Goal: Contribute content: Add original content to the website for others to see

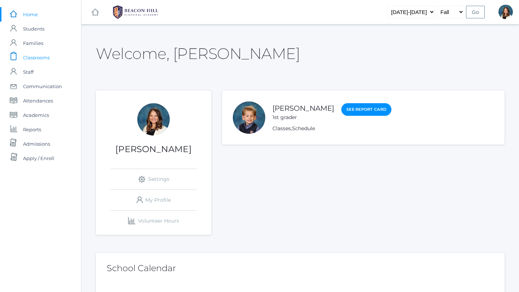
click at [42, 58] on span "Classrooms" at bounding box center [36, 57] width 27 height 14
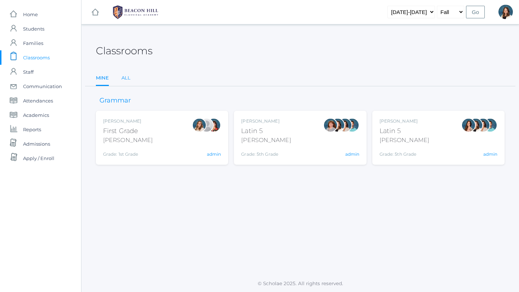
click at [124, 77] on link "All" at bounding box center [125, 78] width 9 height 14
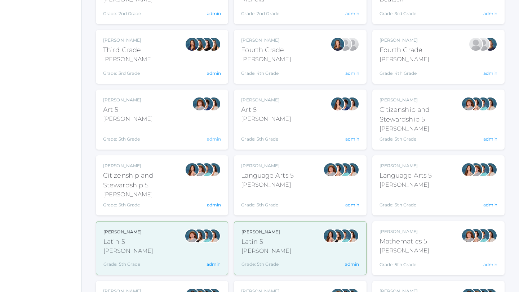
scroll to position [261, 0]
click at [266, 184] on div "[PERSON_NAME]" at bounding box center [267, 184] width 53 height 9
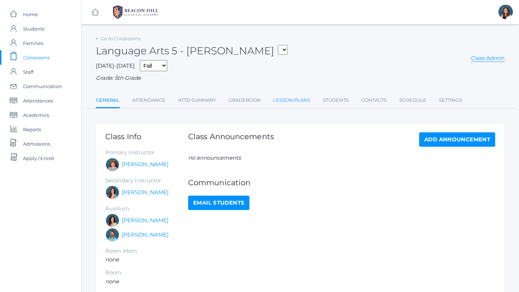
click at [295, 100] on link "Lesson Plans" at bounding box center [291, 100] width 37 height 14
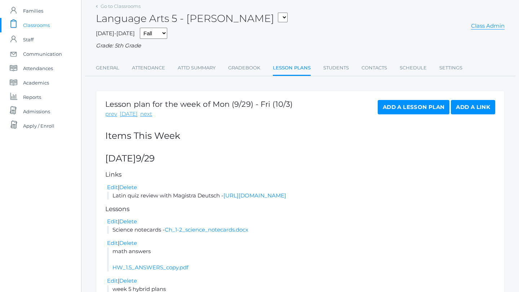
scroll to position [33, 0]
click at [143, 114] on link "next" at bounding box center [146, 113] width 12 height 8
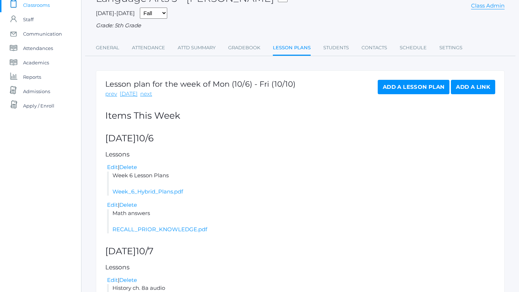
scroll to position [46, 0]
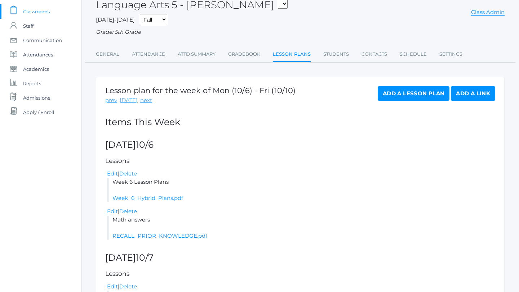
click at [469, 92] on link "Add a Link" at bounding box center [472, 93] width 44 height 14
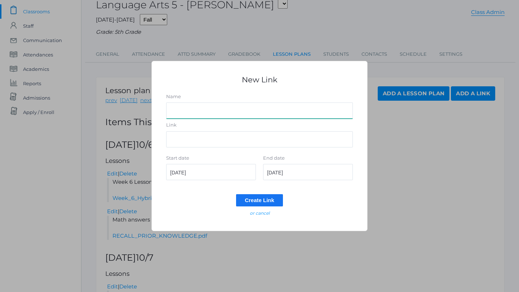
click at [206, 111] on input "Name" at bounding box center [259, 111] width 187 height 16
click at [169, 110] on input "Word List 3 pgs.19-21" at bounding box center [259, 111] width 187 height 16
click at [211, 112] on input "Latin Word List 3 pgs.19-21" at bounding box center [259, 111] width 187 height 16
click at [252, 112] on input "Latin Word List 3 Wkbk pgs.19-21" at bounding box center [259, 111] width 187 height 16
type input "Latin Word List 3 Wkbk pgs.19-21 with Magistra Deutsch"
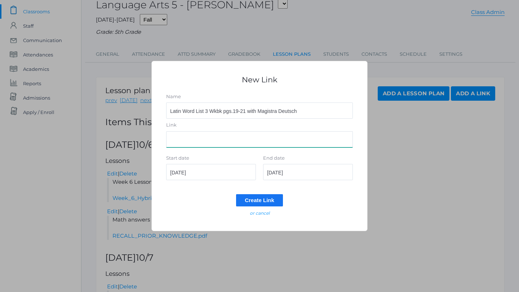
click at [191, 135] on input "Link" at bounding box center [259, 139] width 187 height 16
paste input "https://drive.google.com/file/d/11ZdZv5Va2JF2OwrC22_rAItV-G-TTPDR/view?usp=shar…"
type input "https://drive.google.com/file/d/11ZdZv5Va2JF2OwrC22_rAItV-G-TTPDR/view?usp=shar…"
click at [300, 174] on input "2025-10-06" at bounding box center [308, 172] width 90 height 16
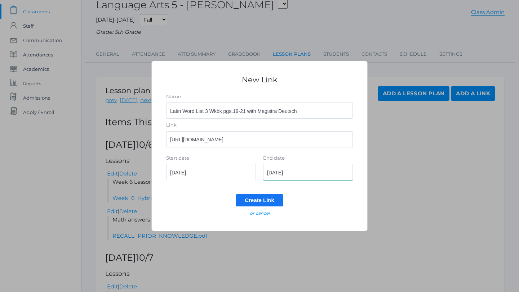
scroll to position [0, 0]
type input "2025-10-07"
click at [269, 199] on input "Create Link" at bounding box center [259, 200] width 47 height 12
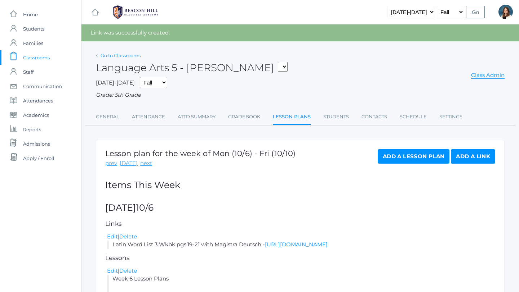
click at [125, 55] on link "Go to Classrooms" at bounding box center [120, 56] width 40 height 6
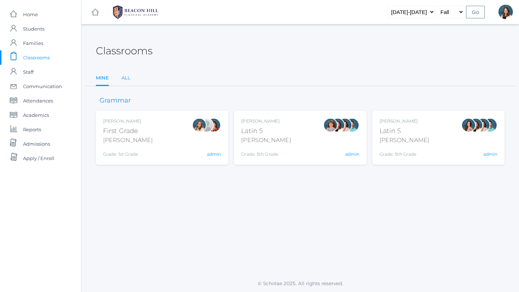
click at [124, 77] on link "All" at bounding box center [125, 78] width 9 height 14
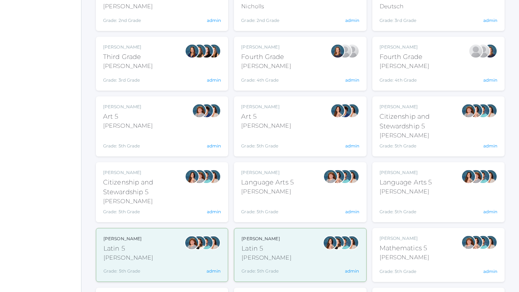
scroll to position [259, 0]
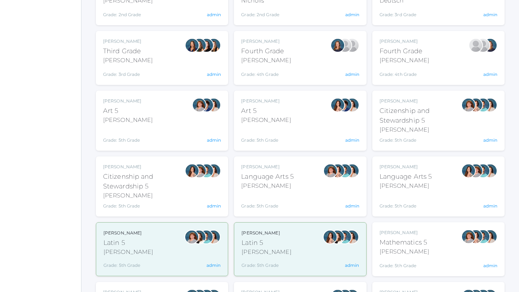
click at [405, 187] on div "[PERSON_NAME]" at bounding box center [405, 186] width 53 height 9
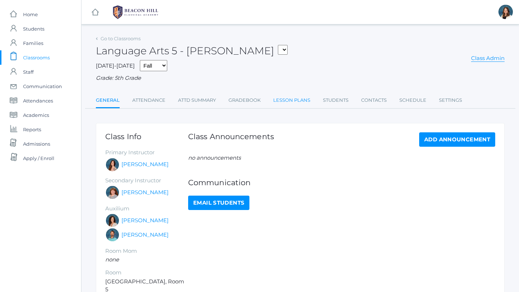
click at [289, 100] on link "Lesson Plans" at bounding box center [291, 100] width 37 height 14
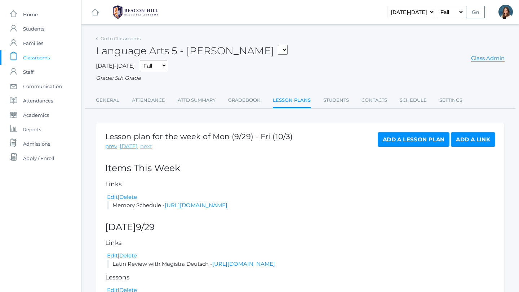
click at [145, 147] on link "next" at bounding box center [146, 147] width 12 height 8
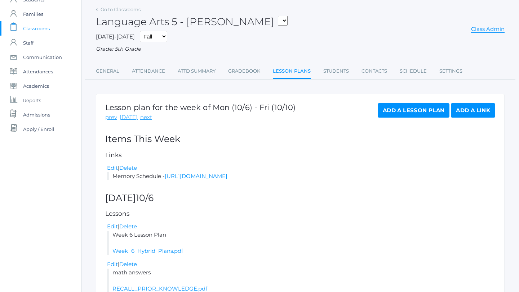
scroll to position [24, 0]
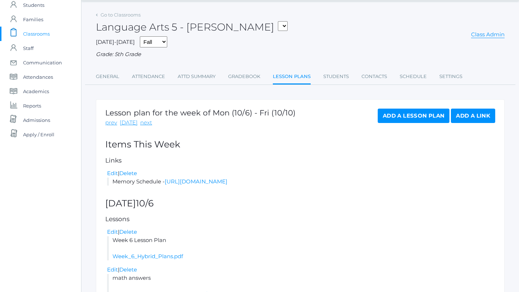
click at [462, 115] on link "Add a Link" at bounding box center [472, 116] width 44 height 14
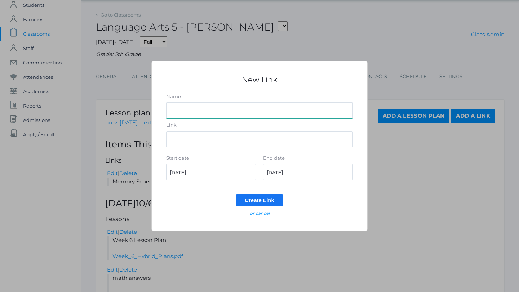
click at [198, 113] on input "Name" at bounding box center [259, 111] width 187 height 16
type input "Latin Word List 3 Wkbk. pgs. 19-21 with Magistra Deutsch"
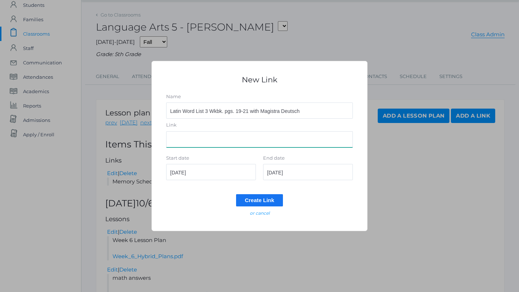
click at [182, 135] on input "Link" at bounding box center [259, 139] width 187 height 16
paste input "https://drive.google.com/file/d/11ZdZv5Va2JF2OwrC22_rAItV-G-TTPDR/view?usp=shar…"
type input "https://drive.google.com/file/d/11ZdZv5Va2JF2OwrC22_rAItV-G-TTPDR/view?usp=shar…"
click at [299, 174] on input "2025-10-06" at bounding box center [308, 172] width 90 height 16
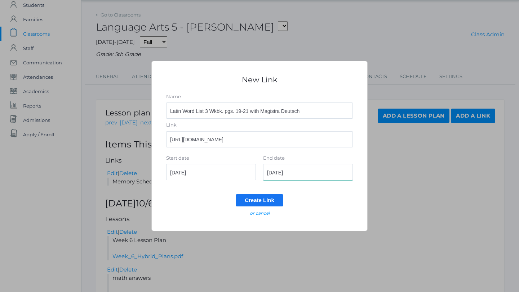
scroll to position [0, 0]
type input "2025-10-07"
click at [259, 200] on input "Create Link" at bounding box center [259, 200] width 47 height 12
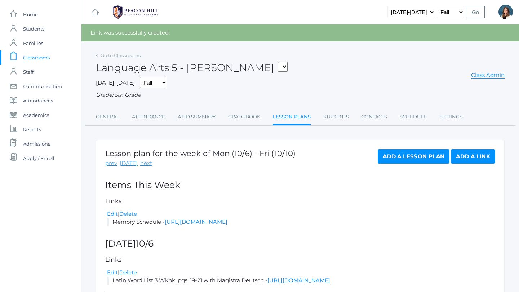
click at [40, 57] on span "Classrooms" at bounding box center [36, 57] width 27 height 14
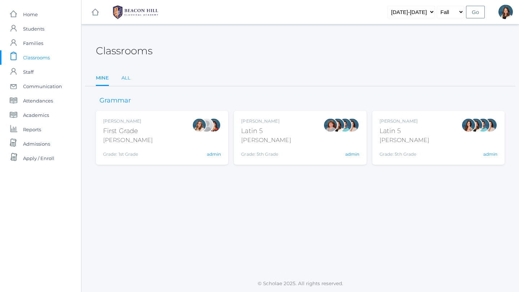
click at [127, 77] on link "All" at bounding box center [125, 78] width 9 height 14
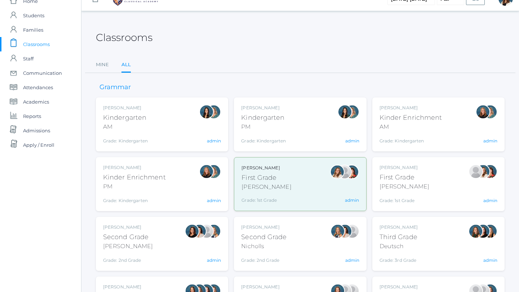
scroll to position [18, 0]
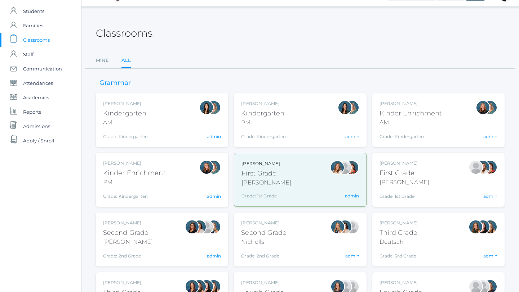
click at [190, 129] on div "Jordyn Dewey Kindergarten AM Grade: Kindergarten *KIND admin" at bounding box center [162, 120] width 118 height 40
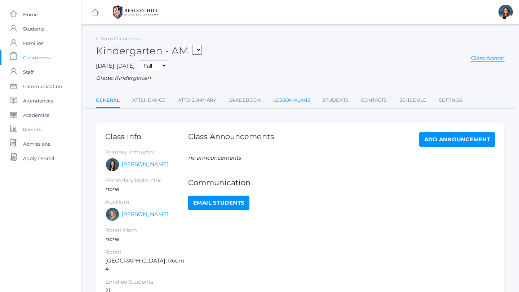
click at [293, 99] on link "Lesson Plans" at bounding box center [291, 100] width 37 height 14
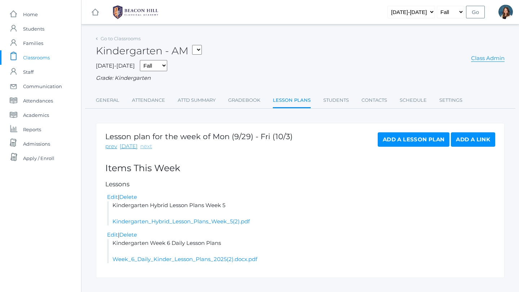
click at [142, 147] on link "next" at bounding box center [146, 147] width 12 height 8
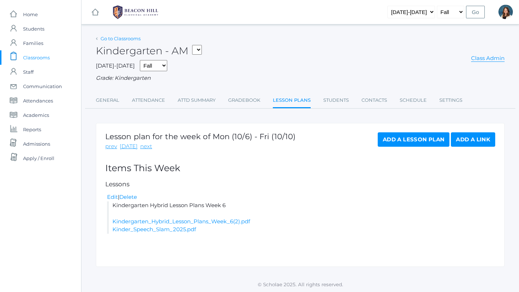
click at [118, 38] on link "Go to Classrooms" at bounding box center [120, 39] width 40 height 6
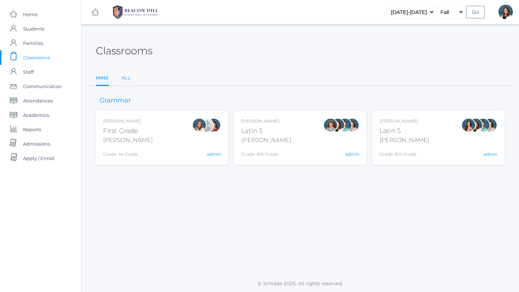
click at [126, 76] on link "All" at bounding box center [125, 78] width 9 height 14
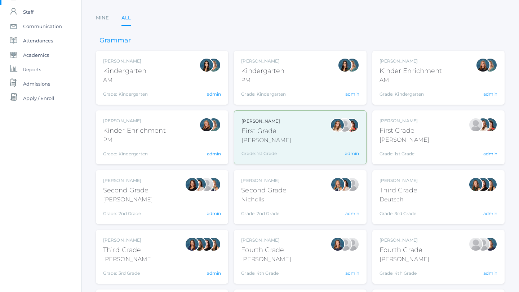
scroll to position [66, 0]
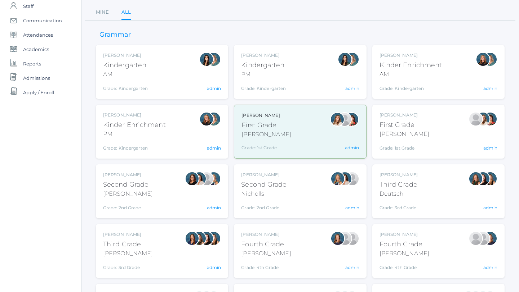
click at [292, 139] on div "Liv Barber First Grade Barber Grade: 1st Grade 01LA admin" at bounding box center [299, 131] width 117 height 39
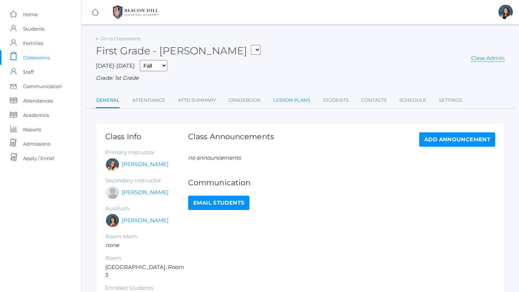
click at [288, 98] on link "Lesson Plans" at bounding box center [291, 100] width 37 height 14
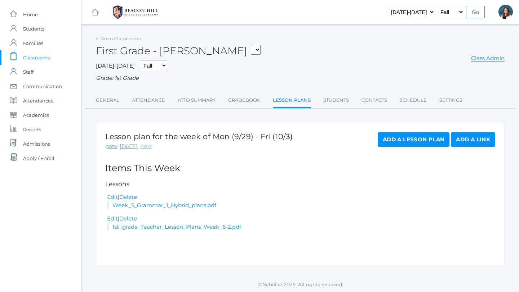
click at [145, 145] on link "next" at bounding box center [146, 147] width 12 height 8
click at [37, 57] on span "Classrooms" at bounding box center [36, 57] width 27 height 14
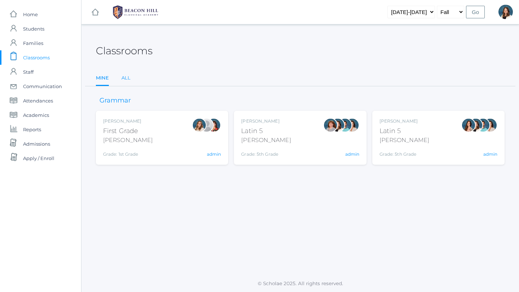
click at [125, 76] on link "All" at bounding box center [125, 78] width 9 height 14
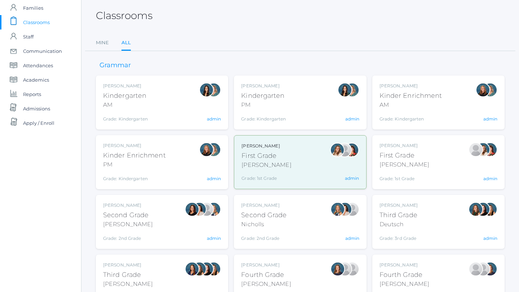
scroll to position [39, 0]
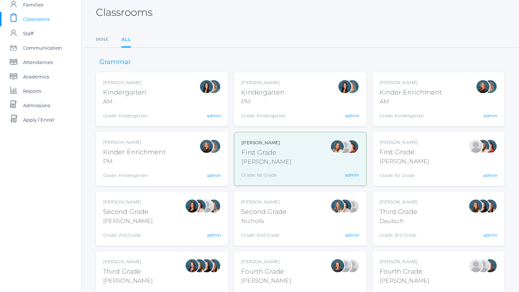
click at [391, 151] on div "First Grade" at bounding box center [404, 153] width 50 height 10
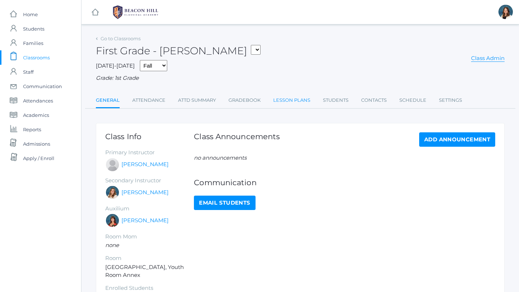
click at [286, 100] on link "Lesson Plans" at bounding box center [291, 100] width 37 height 14
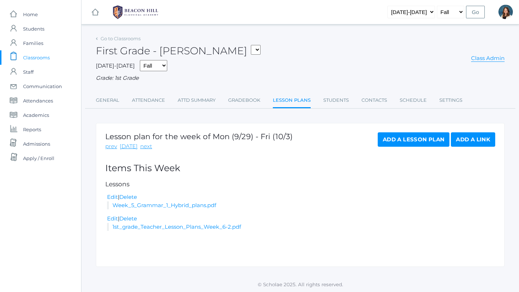
click at [142, 142] on div "Lesson plan for the week of Mon (9/29) - Fri (10/3) prev [DATE] next" at bounding box center [198, 142] width 187 height 18
click at [144, 146] on link "next" at bounding box center [146, 147] width 12 height 8
click at [36, 57] on span "Classrooms" at bounding box center [36, 57] width 27 height 14
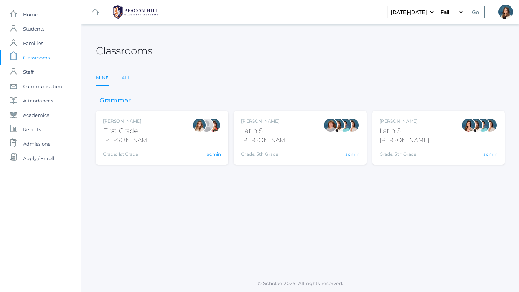
click at [127, 77] on link "All" at bounding box center [125, 78] width 9 height 14
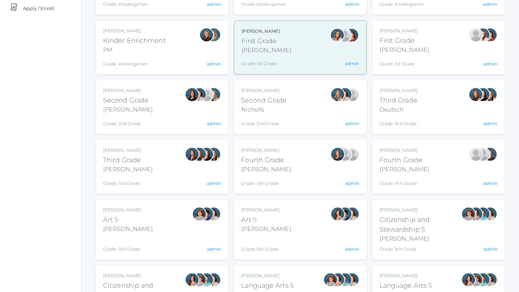
scroll to position [153, 0]
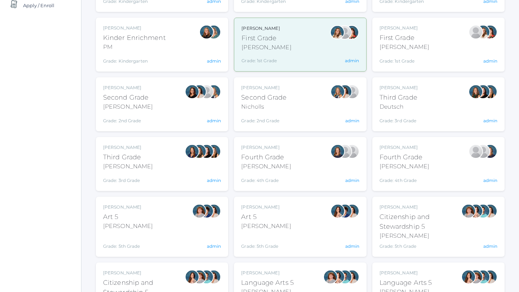
click at [172, 97] on div "Emily Balli Second Grade Balli Grade: 2nd Grade 02LA admin" at bounding box center [162, 105] width 118 height 40
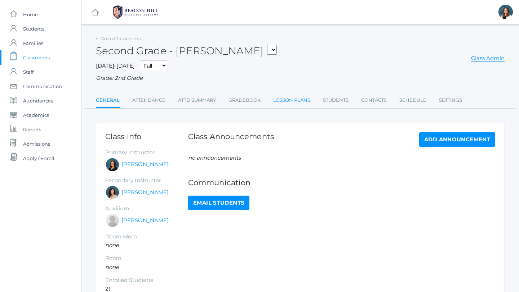
click at [297, 101] on link "Lesson Plans" at bounding box center [291, 100] width 37 height 14
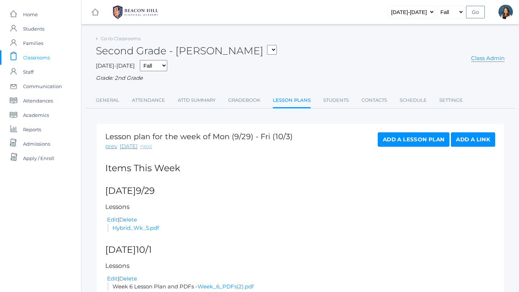
click at [144, 145] on link "next" at bounding box center [146, 147] width 12 height 8
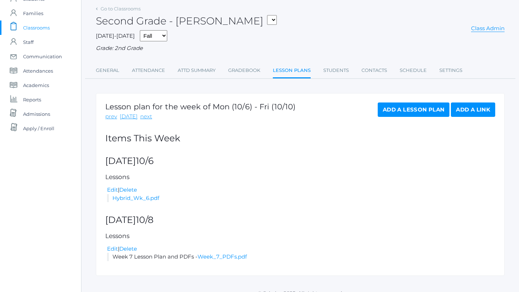
scroll to position [40, 0]
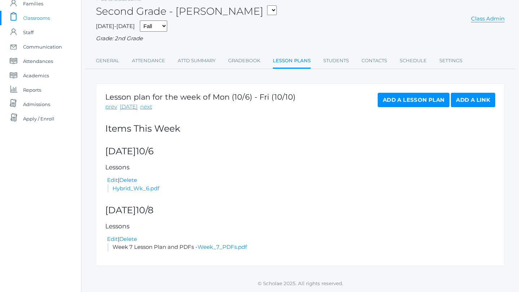
click at [47, 16] on span "Classrooms" at bounding box center [36, 18] width 27 height 14
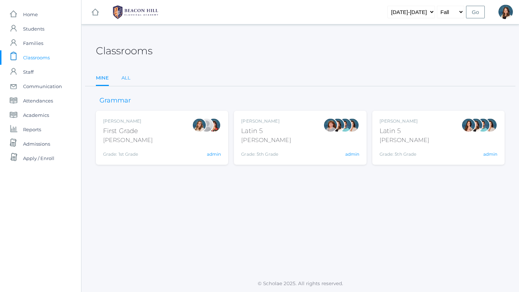
click at [125, 78] on link "All" at bounding box center [125, 78] width 9 height 14
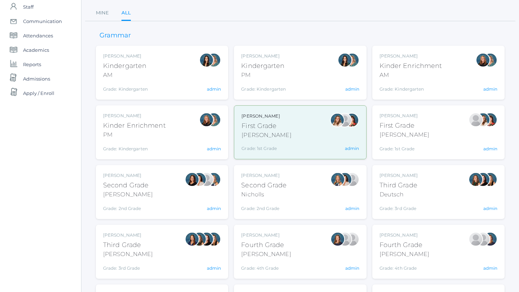
scroll to position [66, 0]
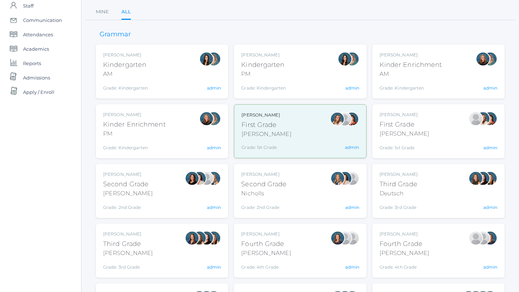
click at [296, 193] on div "Courtney Nicholls Second Grade Nicholls Grade: 2nd Grade 02LA admin" at bounding box center [300, 191] width 118 height 40
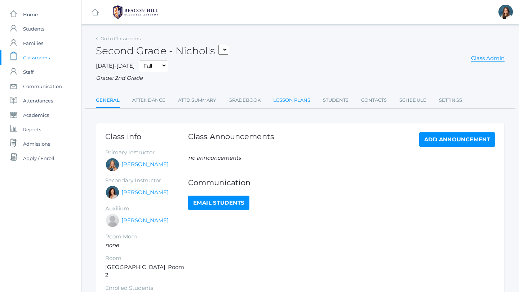
click at [295, 100] on link "Lesson Plans" at bounding box center [291, 100] width 37 height 14
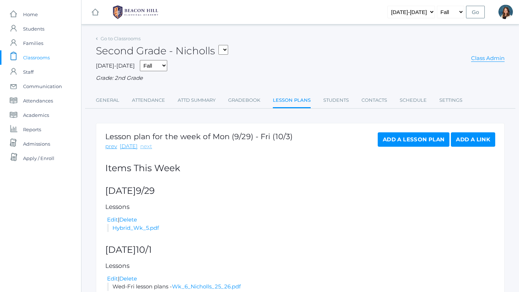
click at [144, 146] on link "next" at bounding box center [146, 147] width 12 height 8
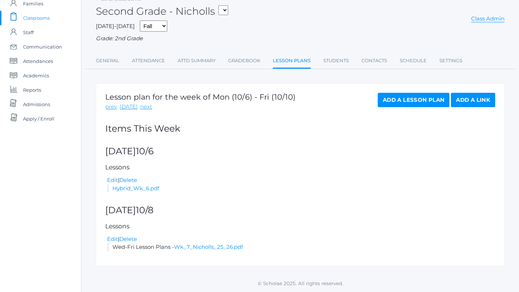
click at [42, 17] on span "Classrooms" at bounding box center [36, 18] width 27 height 14
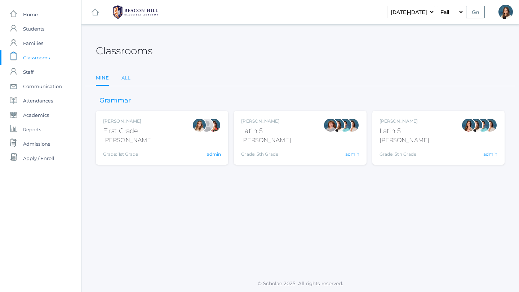
click at [127, 78] on link "All" at bounding box center [125, 78] width 9 height 14
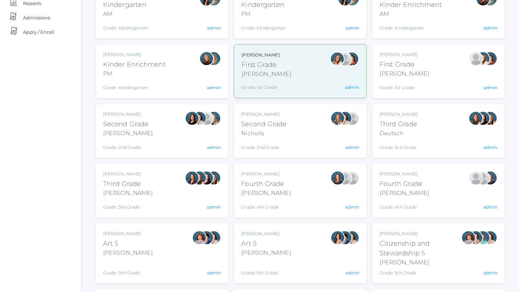
scroll to position [127, 0]
click at [404, 129] on div "Deutsch" at bounding box center [398, 133] width 38 height 9
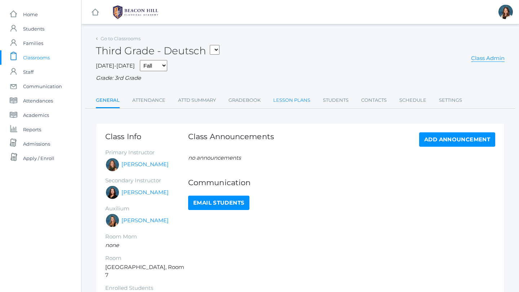
click at [292, 98] on link "Lesson Plans" at bounding box center [291, 100] width 37 height 14
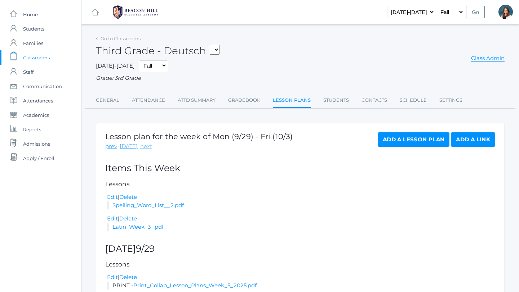
click at [145, 147] on link "next" at bounding box center [146, 147] width 12 height 8
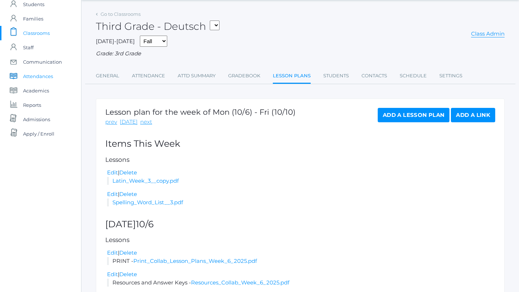
scroll to position [24, 0]
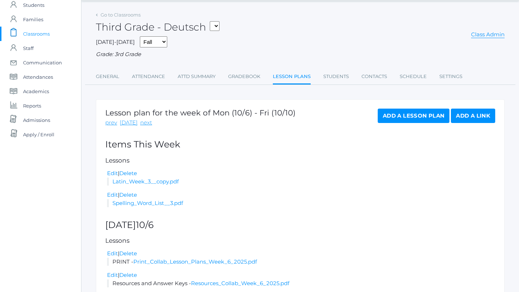
click at [45, 34] on span "Classrooms" at bounding box center [36, 34] width 27 height 14
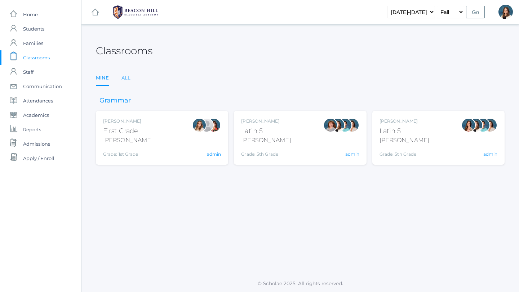
click at [128, 78] on link "All" at bounding box center [125, 78] width 9 height 14
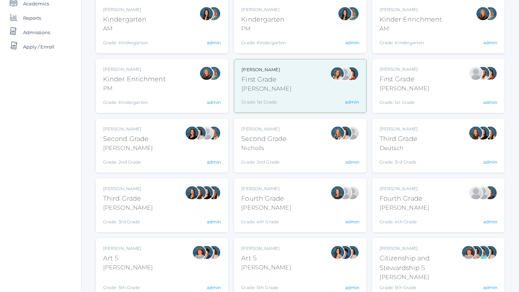
scroll to position [112, 0]
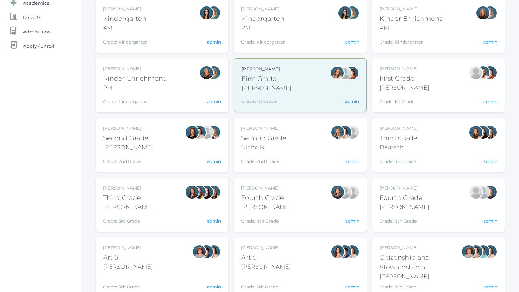
click at [194, 215] on div at bounding box center [192, 205] width 14 height 40
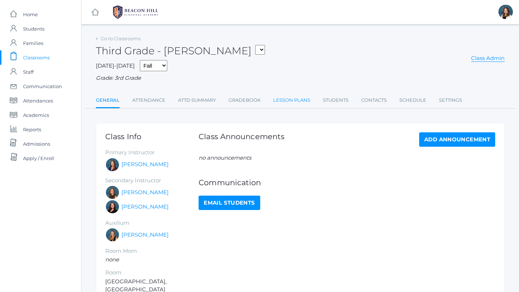
click at [296, 98] on link "Lesson Plans" at bounding box center [291, 100] width 37 height 14
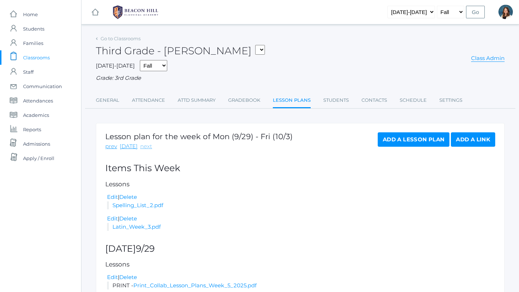
click at [144, 143] on link "next" at bounding box center [146, 147] width 12 height 8
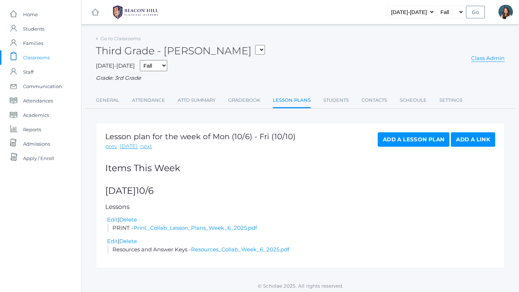
scroll to position [2, 0]
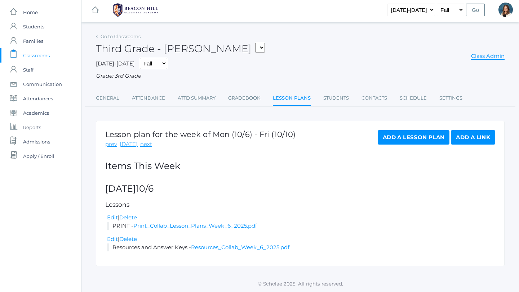
click at [44, 51] on span "Classrooms" at bounding box center [36, 55] width 27 height 14
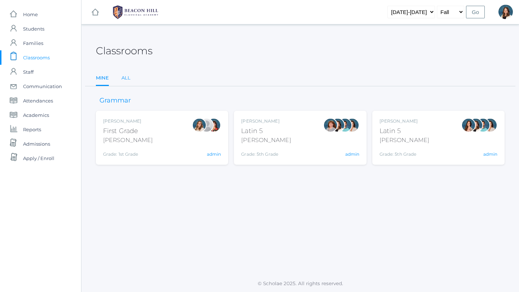
click at [125, 80] on link "All" at bounding box center [125, 78] width 9 height 14
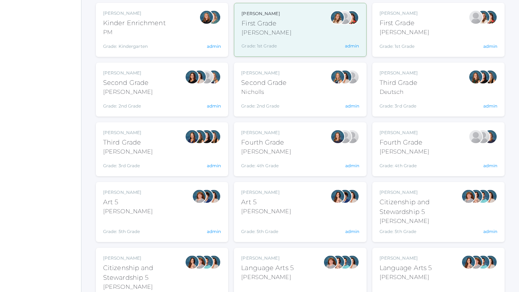
scroll to position [169, 0]
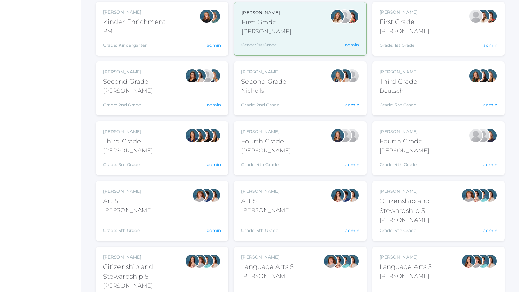
click at [268, 151] on div "[PERSON_NAME]" at bounding box center [266, 151] width 50 height 9
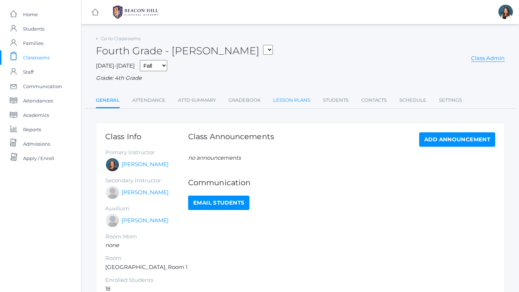
click at [287, 99] on link "Lesson Plans" at bounding box center [291, 100] width 37 height 14
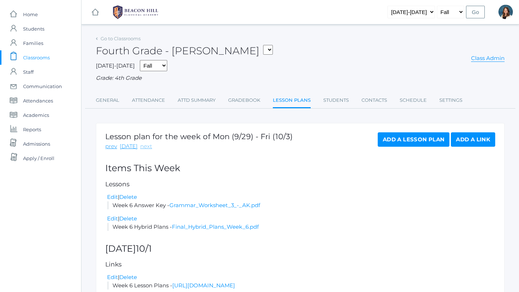
click at [143, 145] on link "next" at bounding box center [146, 147] width 12 height 8
click at [46, 55] on span "Classrooms" at bounding box center [36, 57] width 27 height 14
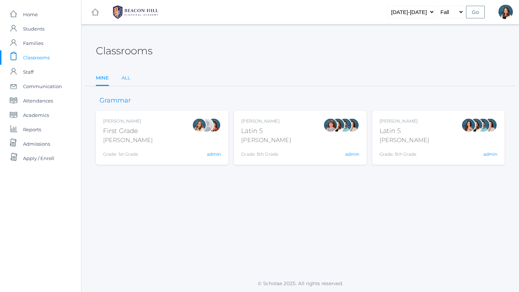
click at [126, 77] on link "All" at bounding box center [125, 78] width 9 height 14
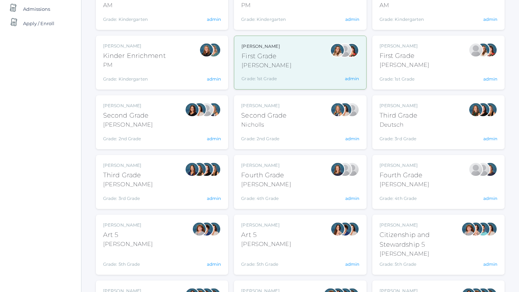
scroll to position [140, 0]
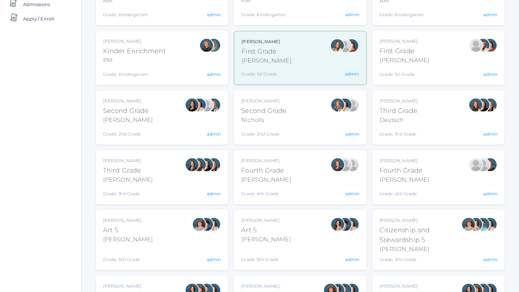
click at [410, 173] on div "Fourth Grade" at bounding box center [404, 171] width 50 height 10
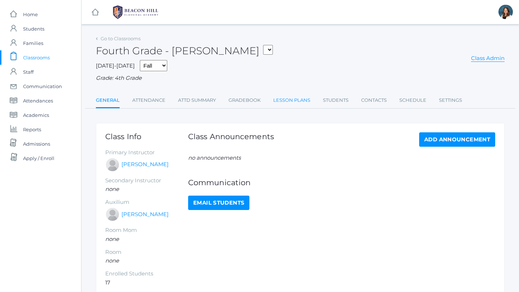
click at [297, 97] on link "Lesson Plans" at bounding box center [291, 100] width 37 height 14
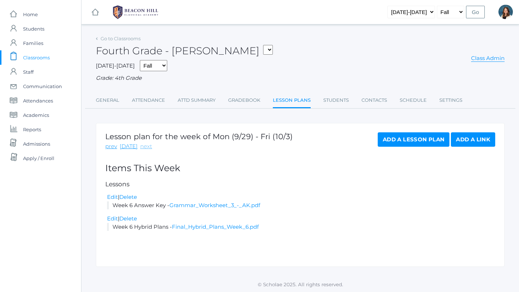
click at [142, 145] on link "next" at bounding box center [146, 147] width 12 height 8
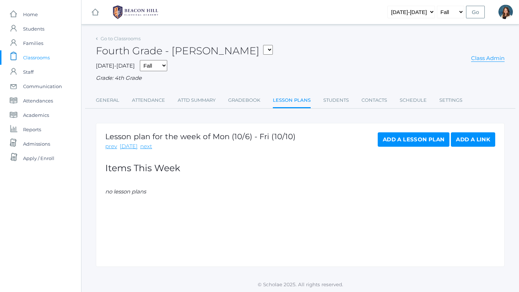
click at [36, 58] on span "Classrooms" at bounding box center [36, 57] width 27 height 14
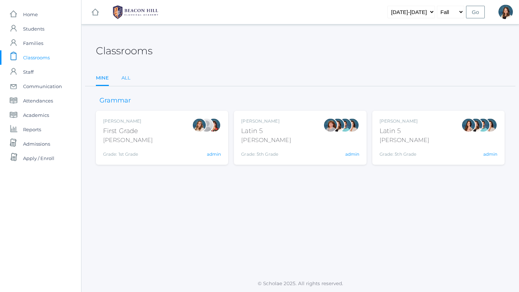
click at [126, 77] on link "All" at bounding box center [125, 78] width 9 height 14
